Goal: Information Seeking & Learning: Learn about a topic

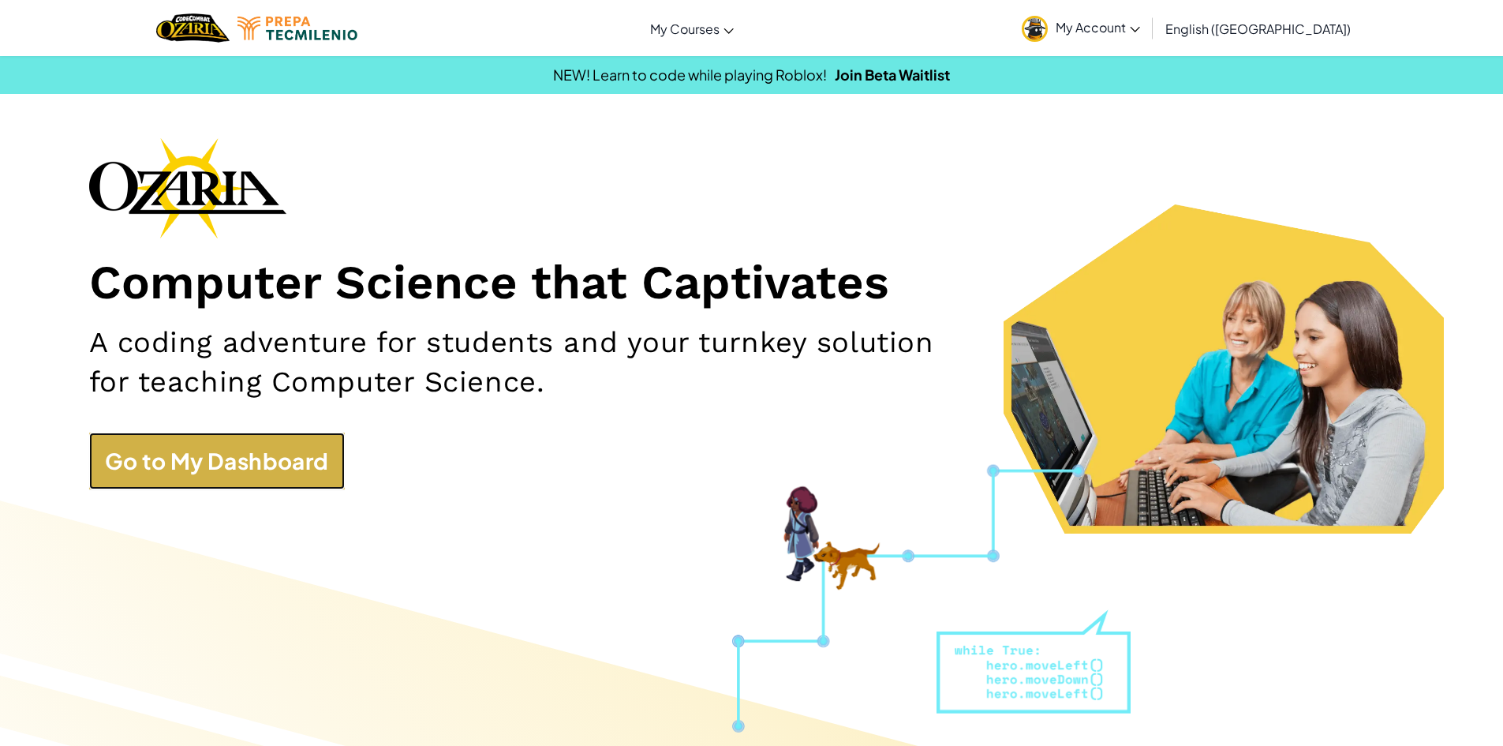
click at [224, 477] on link "Go to My Dashboard" at bounding box center [217, 460] width 256 height 57
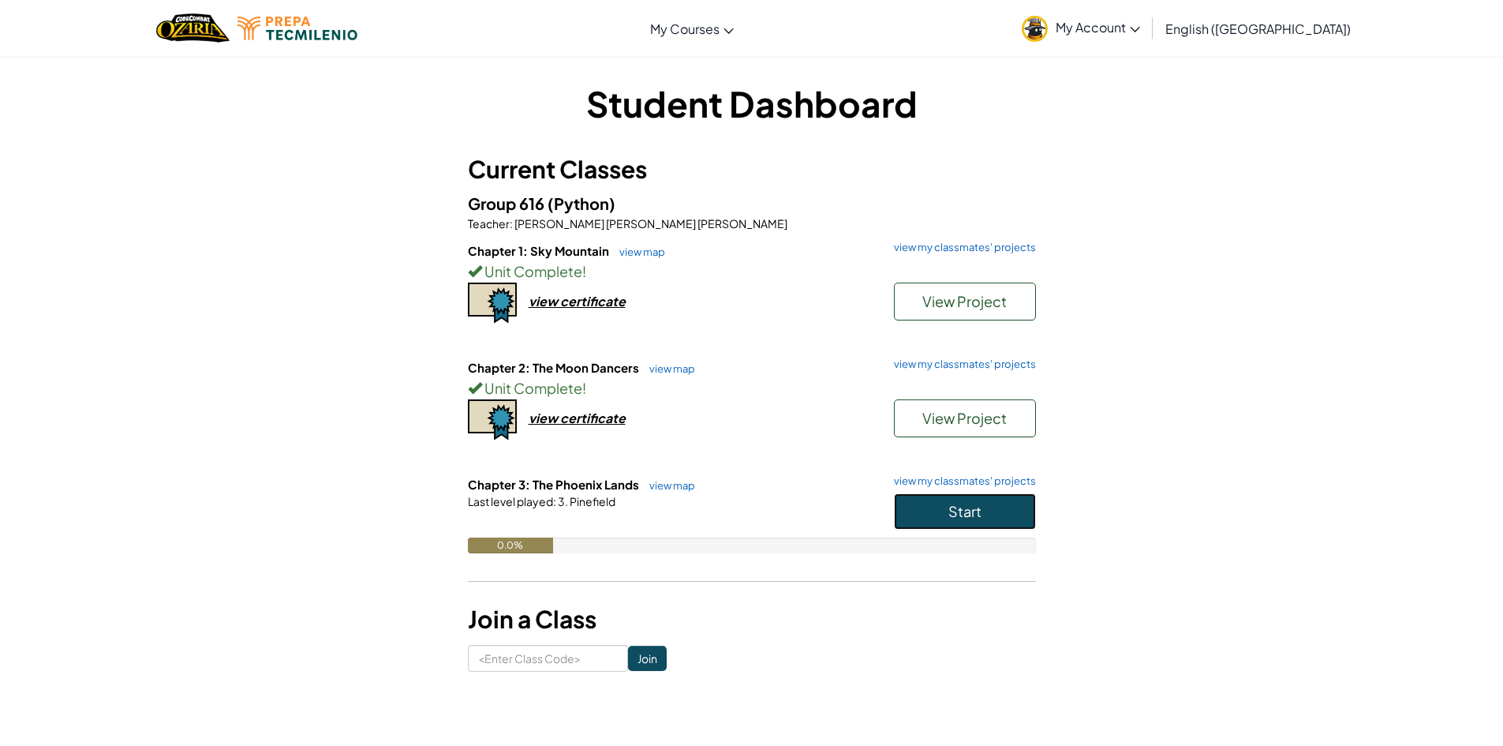
click at [946, 503] on button "Start" at bounding box center [965, 511] width 142 height 36
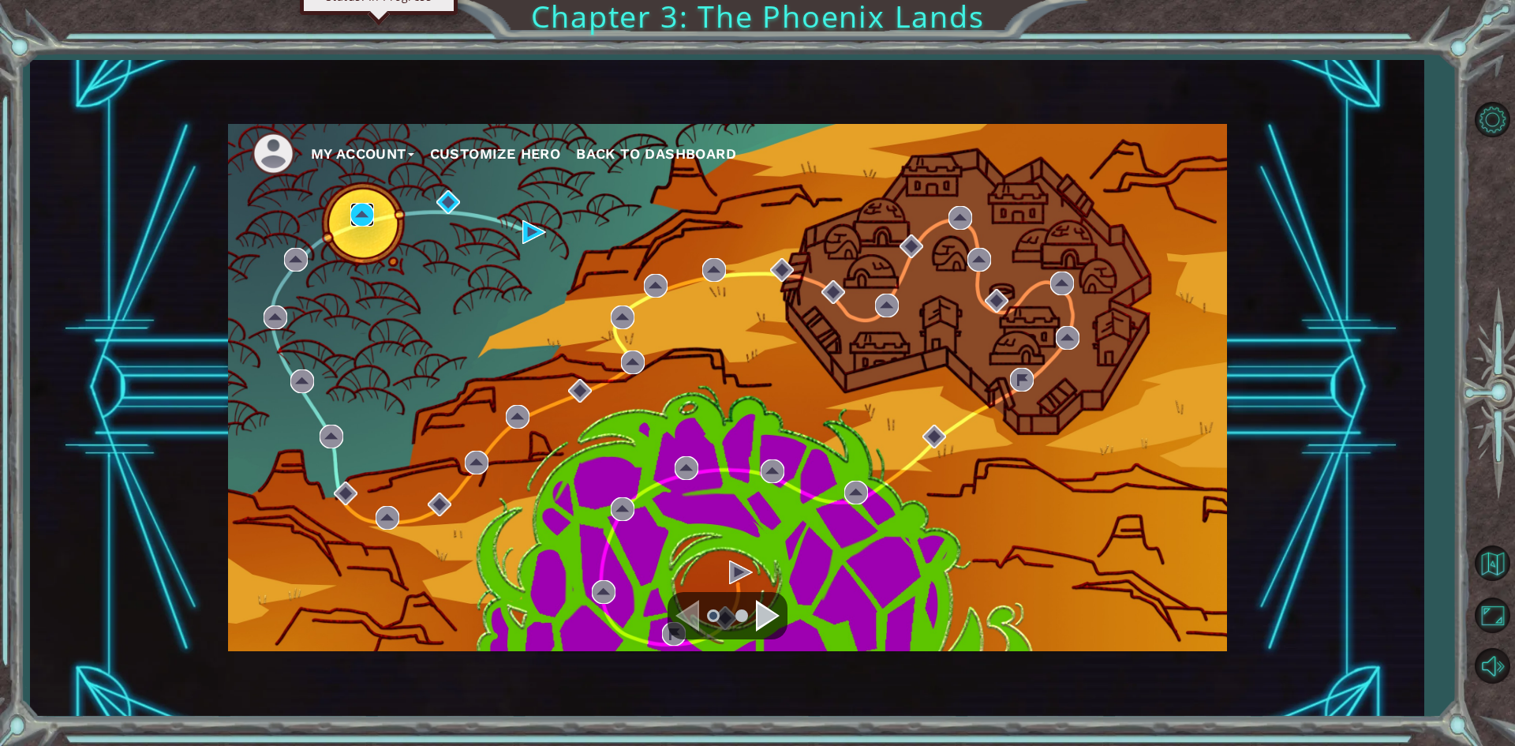
click at [361, 208] on img at bounding box center [362, 215] width 24 height 24
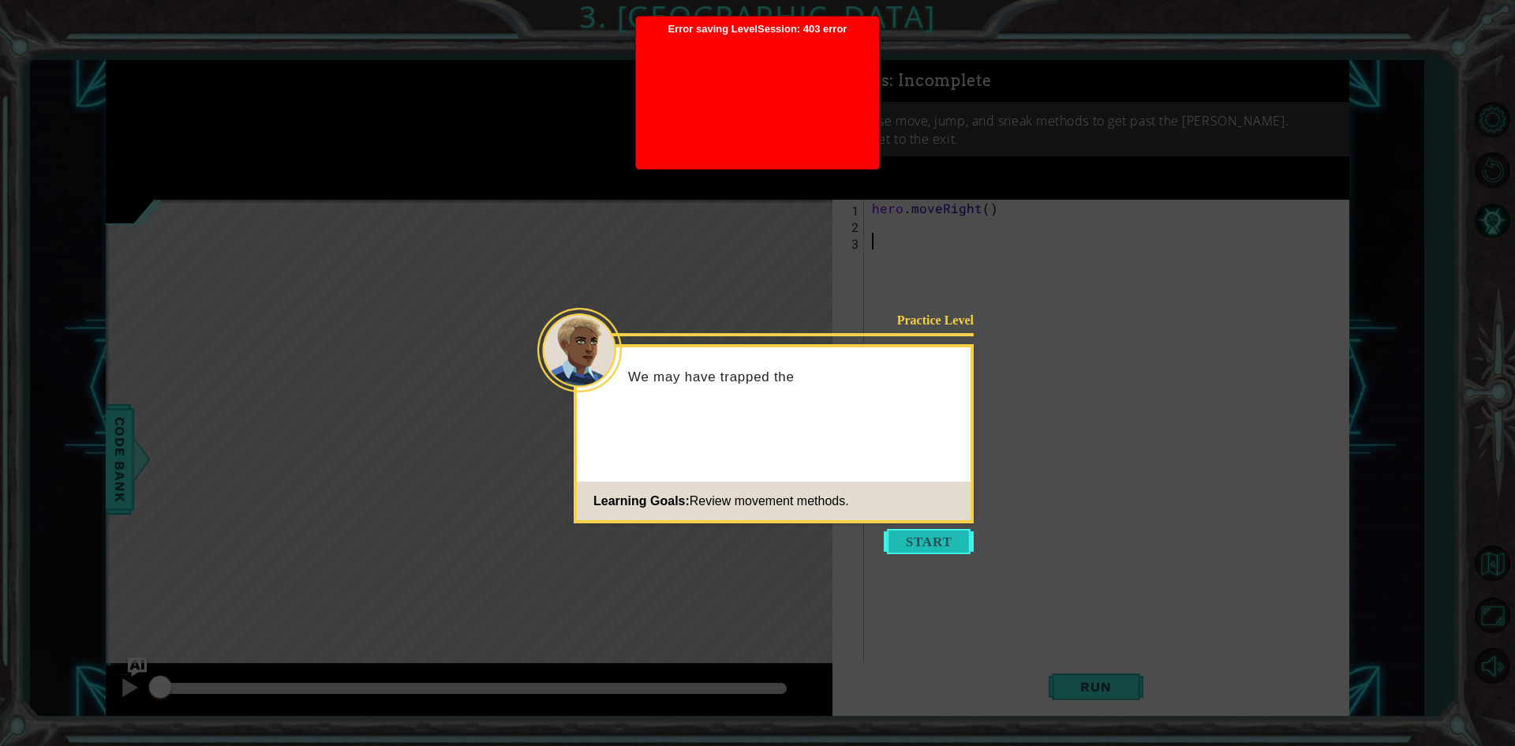
click at [919, 541] on button "Start" at bounding box center [929, 541] width 90 height 25
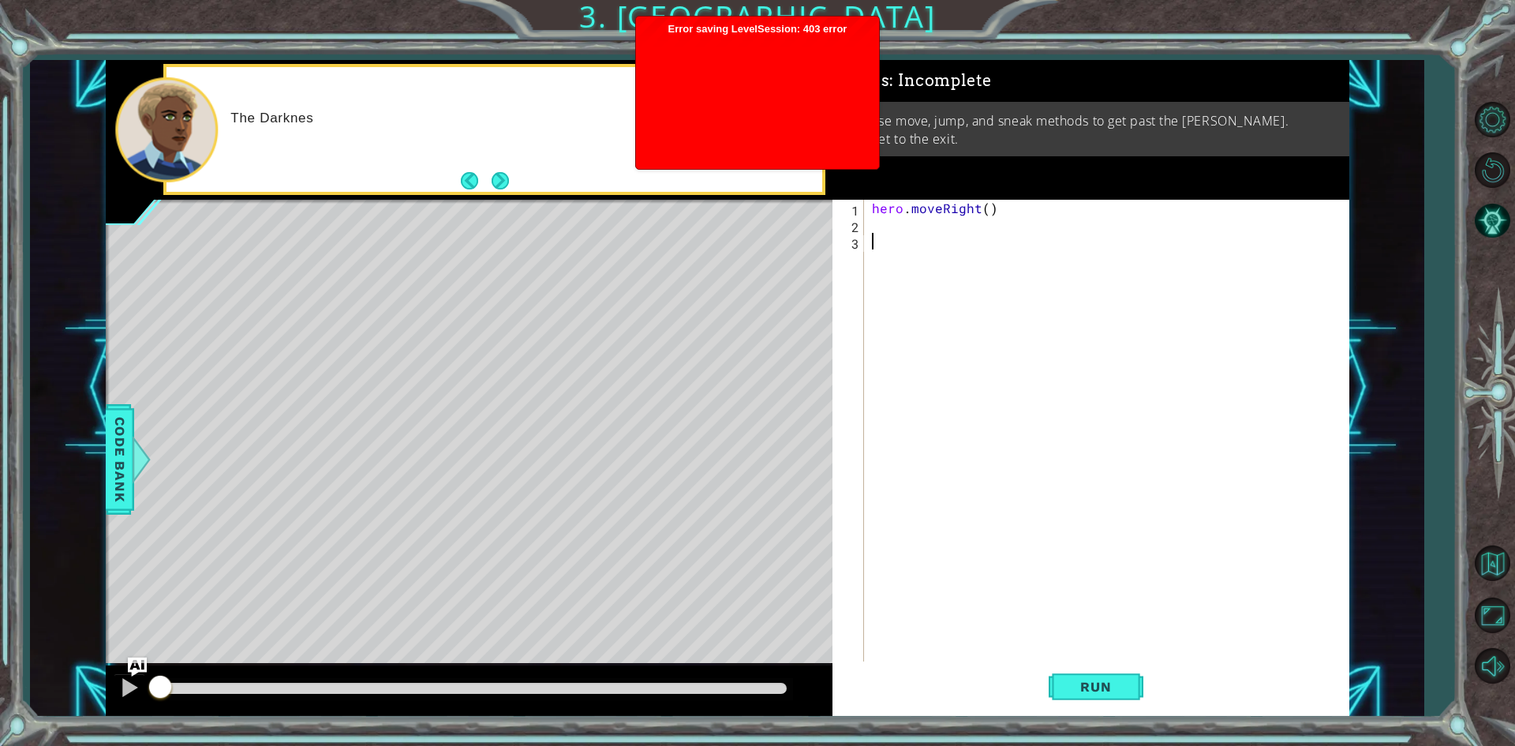
click at [894, 234] on div "hero . moveRight ( )" at bounding box center [1110, 448] width 483 height 497
click at [893, 218] on div "hero . moveRight ( )" at bounding box center [1110, 448] width 483 height 497
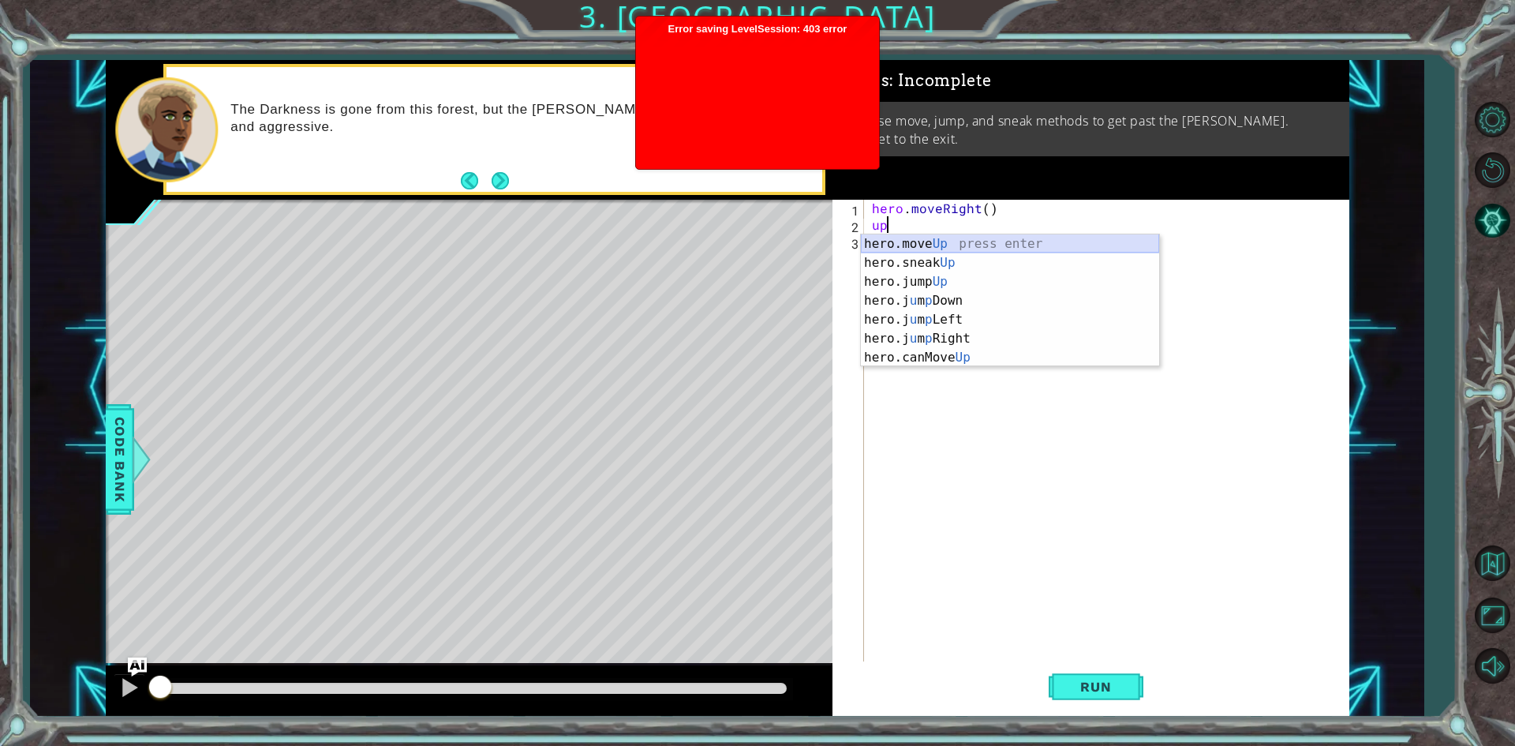
click at [991, 235] on div "hero.move Up press enter hero.sneak Up press enter hero.jump Up press enter her…" at bounding box center [1010, 319] width 298 height 170
type textarea "hero.moveUp(1)"
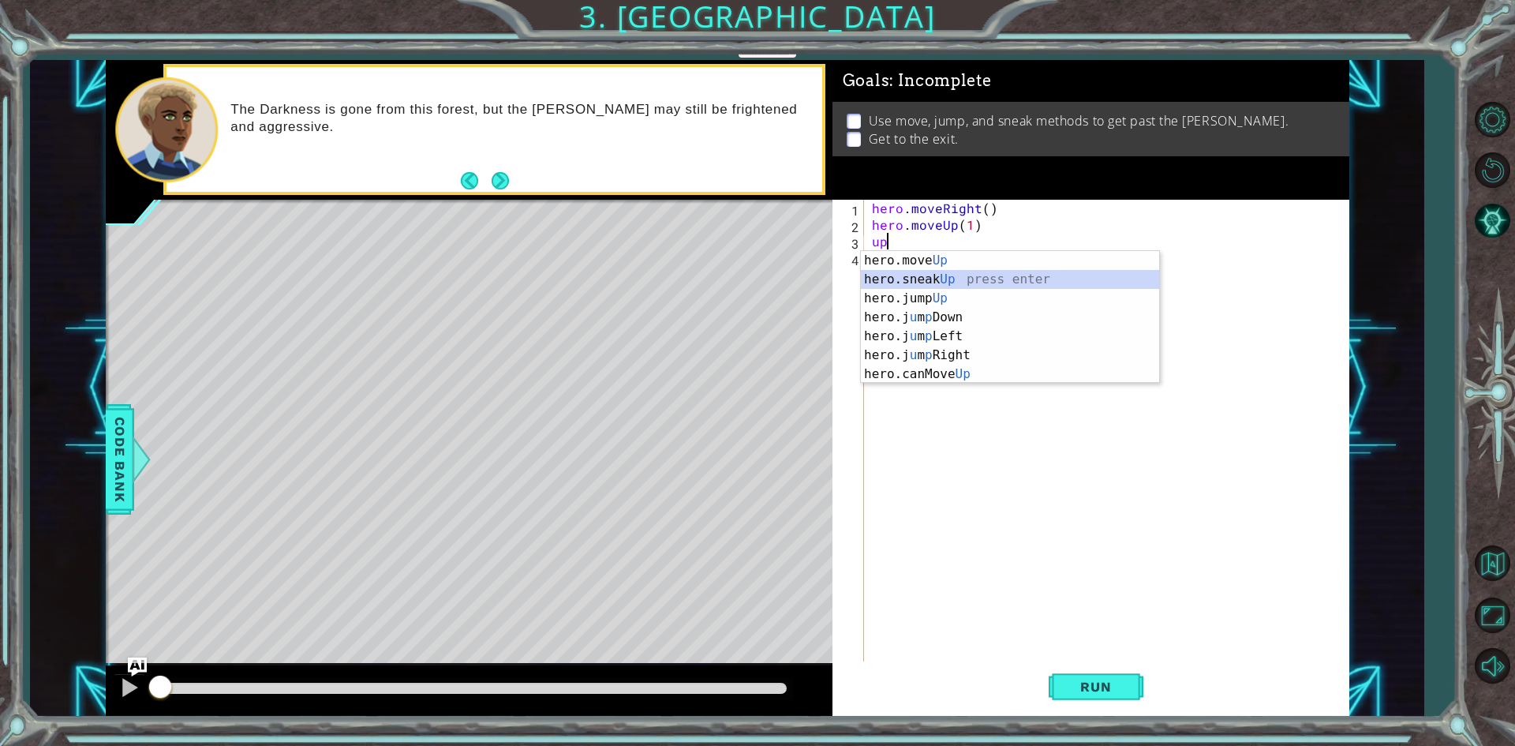
click at [949, 285] on div "hero.move Up press enter hero.sneak Up press enter hero.jump Up press enter her…" at bounding box center [1010, 336] width 298 height 170
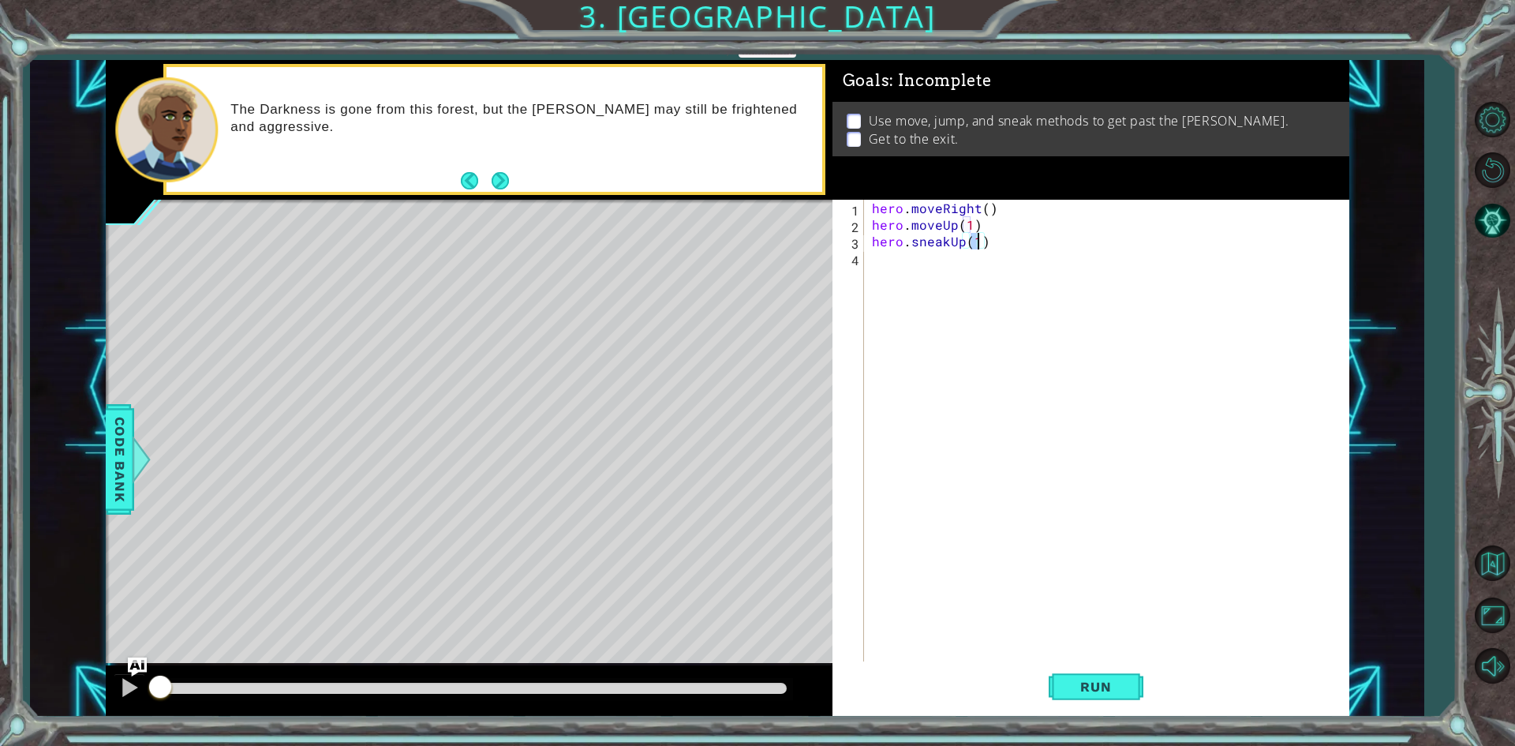
type textarea "hero.sneakUp(3)"
click at [882, 271] on div "hero . moveRight ( ) hero . moveUp ( 1 ) hero . sneakUp ( 3 )" at bounding box center [1110, 448] width 483 height 497
type textarea "r"
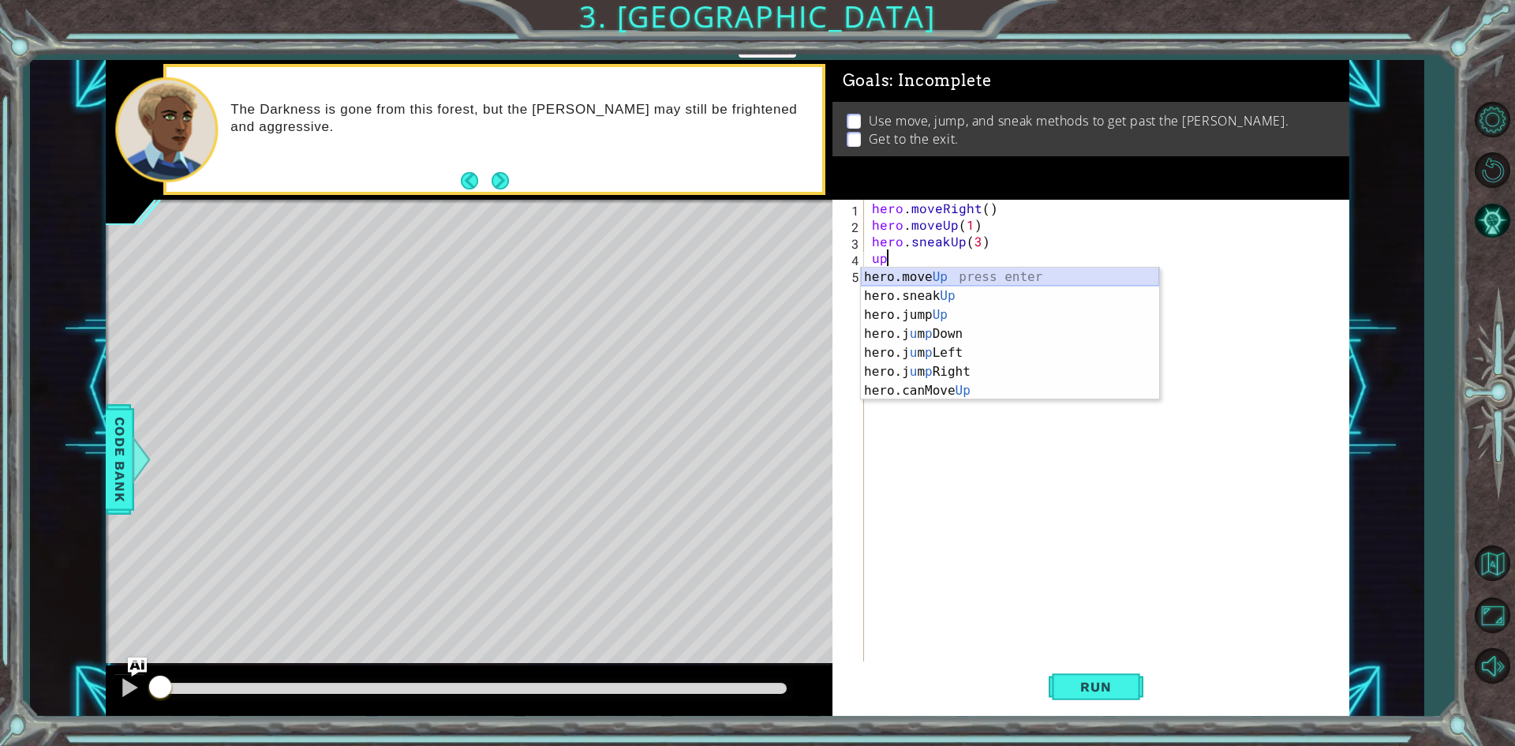
click at [897, 280] on div "hero.move Up press enter hero.sneak Up press enter hero.jump Up press enter her…" at bounding box center [1010, 352] width 298 height 170
type textarea "hero.moveUp(1)"
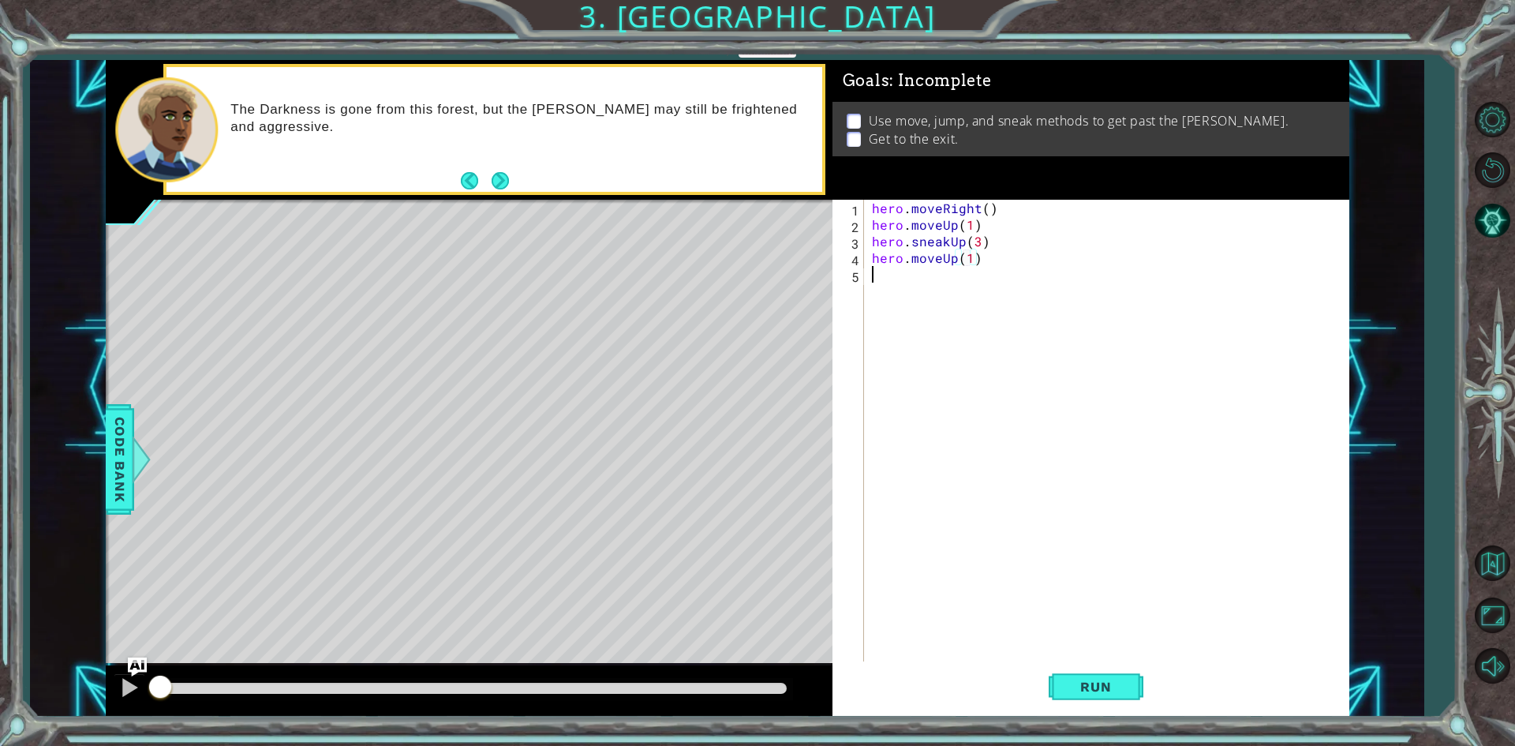
click at [899, 279] on div "hero . moveRight ( ) hero . moveUp ( 1 ) hero . sneakUp ( 3 ) hero . moveUp ( 1…" at bounding box center [1110, 448] width 483 height 497
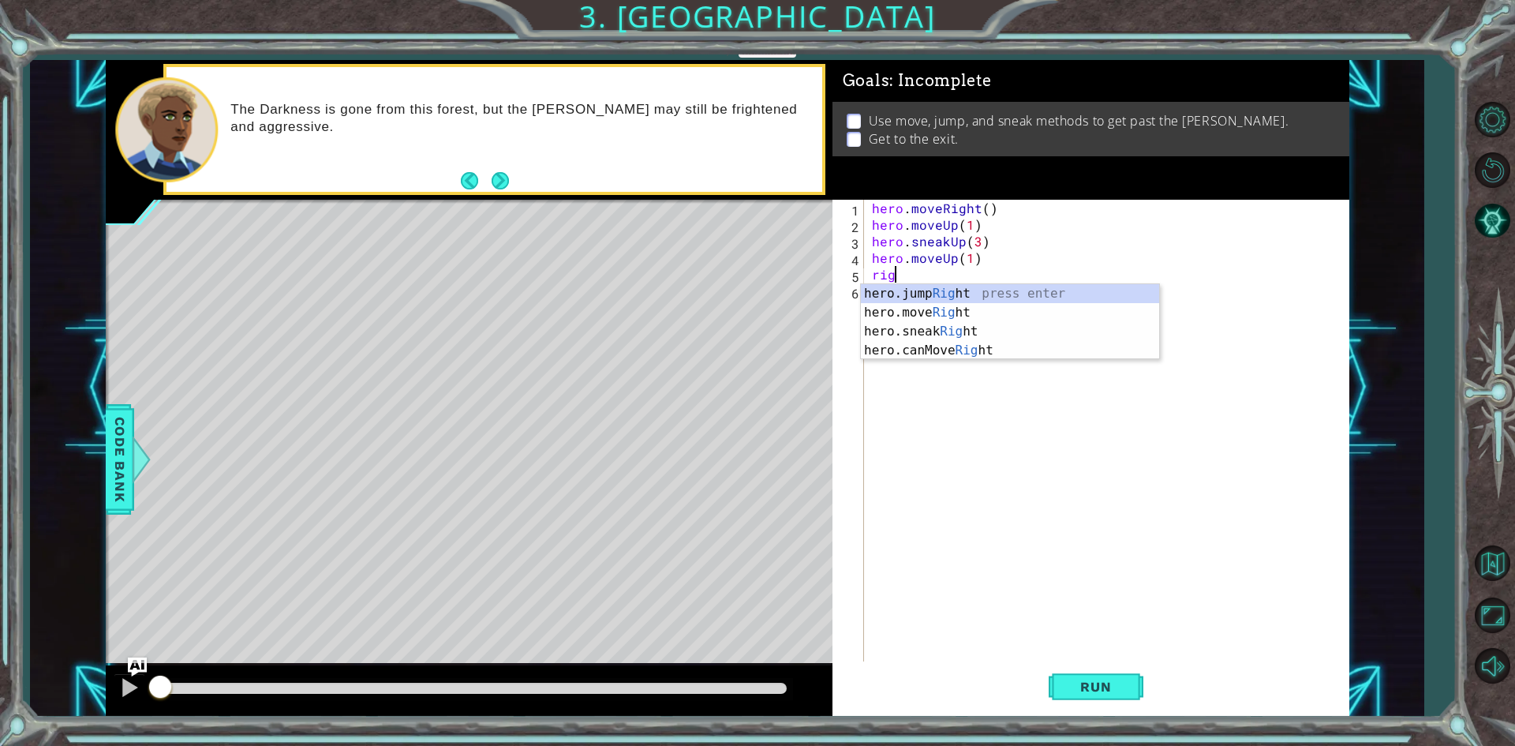
type textarea "righ"
click at [944, 293] on div "hero.jump Righ t press enter hero.move Righ t press enter hero.sneak Righ t pre…" at bounding box center [1010, 341] width 298 height 114
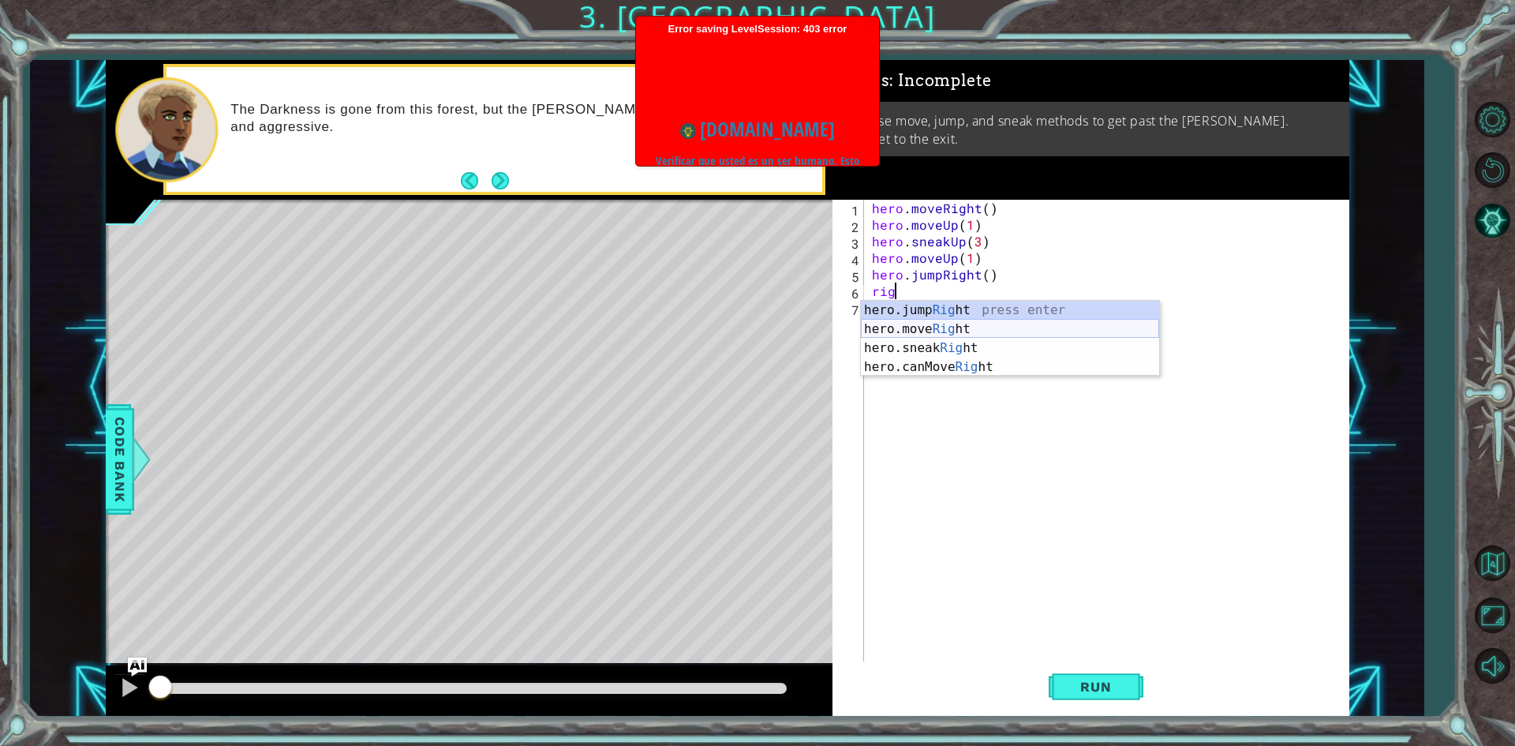
click at [973, 327] on div "hero.jump Rig ht press enter hero.move Rig ht press enter hero.sneak Rig ht pre…" at bounding box center [1010, 358] width 298 height 114
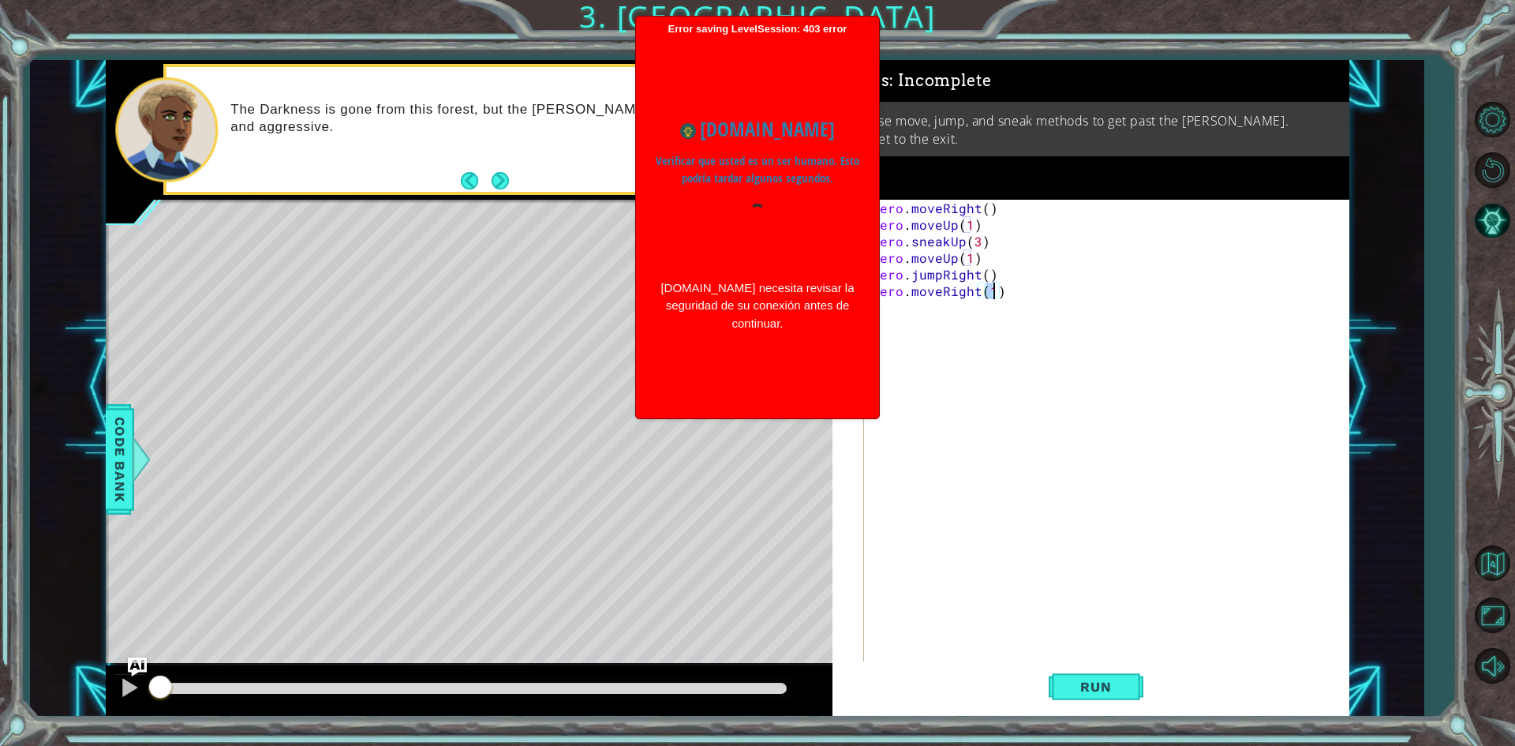
click at [943, 325] on div "hero . moveRight ( ) hero . moveUp ( 1 ) hero . sneakUp ( 3 ) hero . moveUp ( 1…" at bounding box center [1110, 448] width 483 height 497
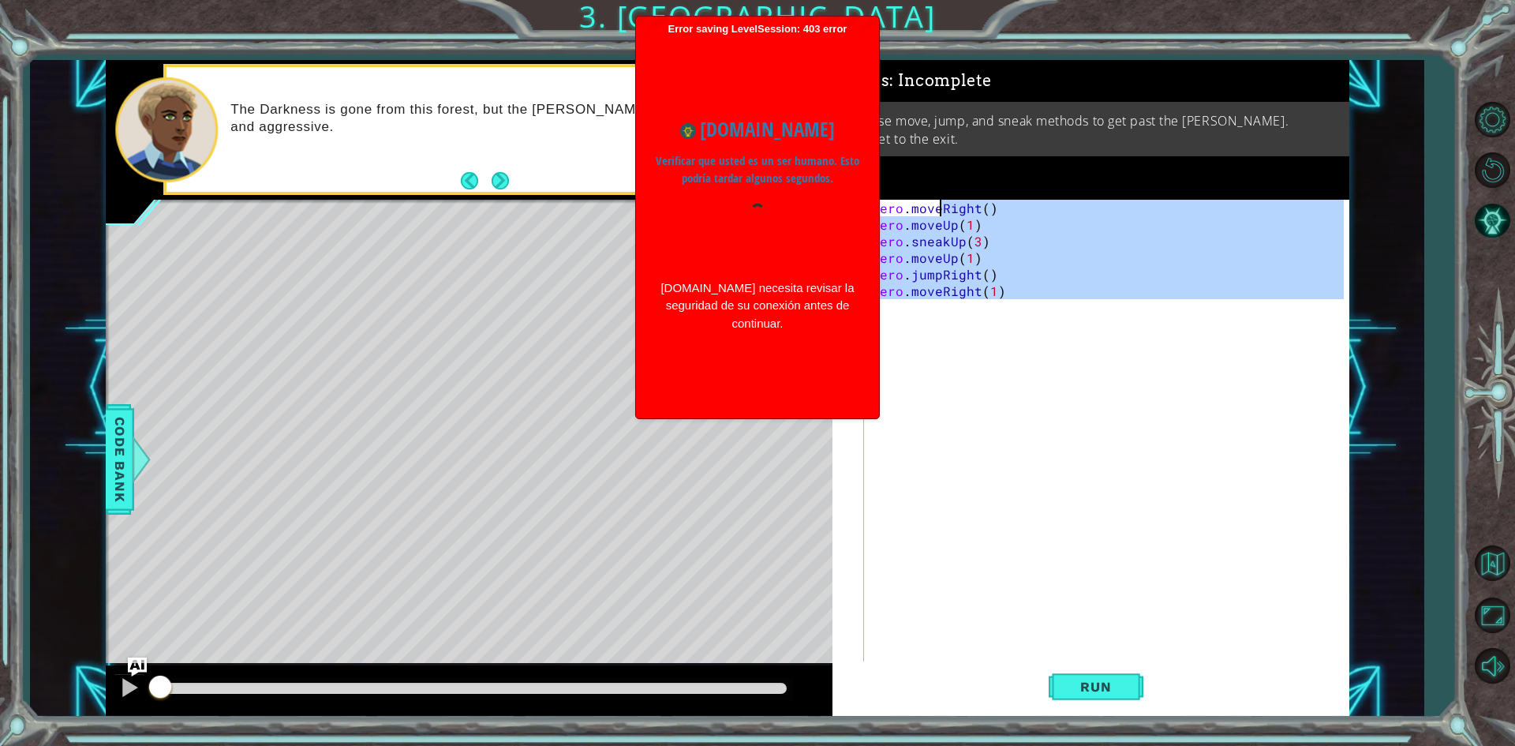
type textarea "hero.moveRight() hero.moveUp(1)"
click at [943, 325] on div "hero . moveRight ( ) hero . moveUp ( 1 ) hero . sneakUp ( 3 ) hero . moveUp ( 1…" at bounding box center [1106, 432] width 475 height 464
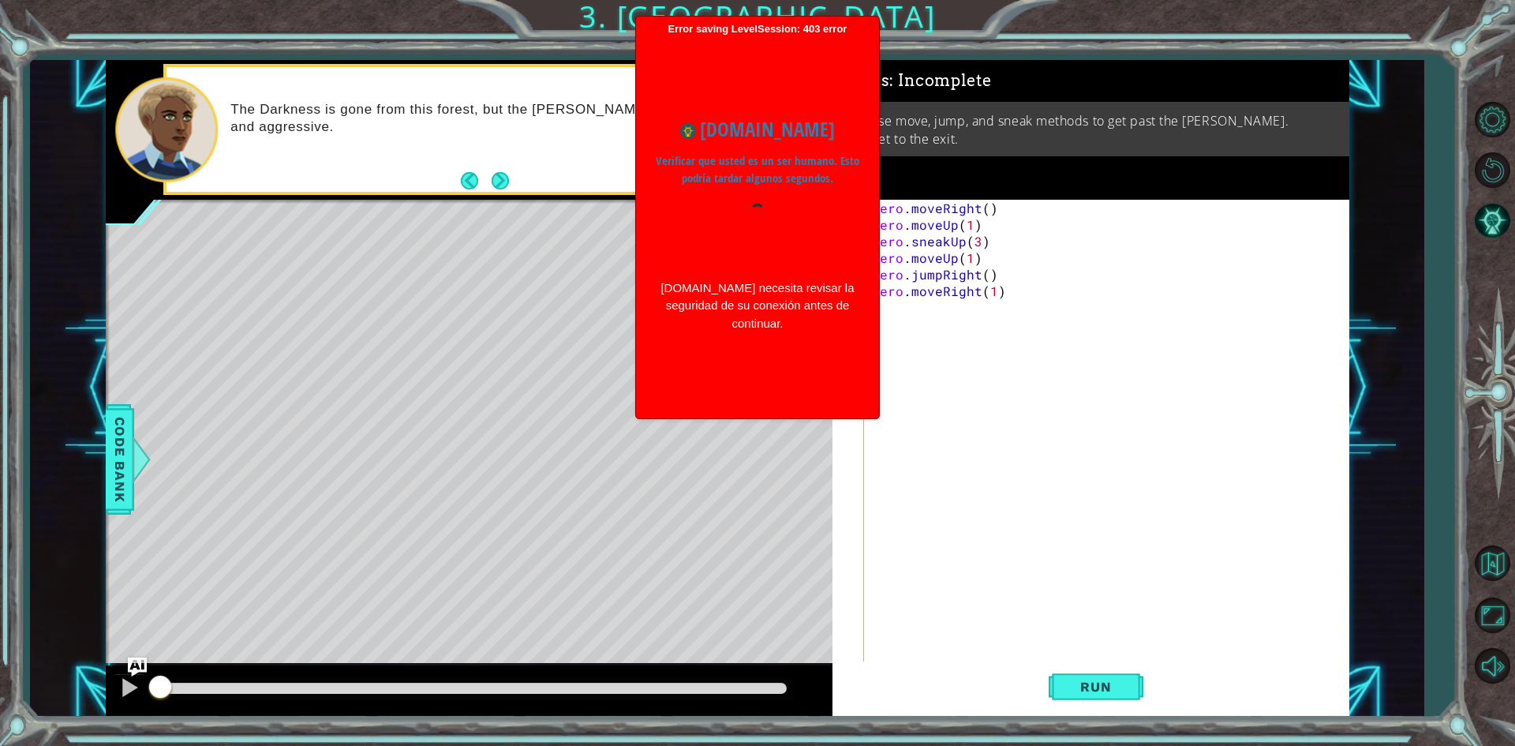
click at [941, 331] on div "hero . moveRight ( ) hero . moveUp ( 1 ) hero . sneakUp ( 3 ) hero . moveUp ( 1…" at bounding box center [1110, 448] width 483 height 497
